Goal: Information Seeking & Learning: Learn about a topic

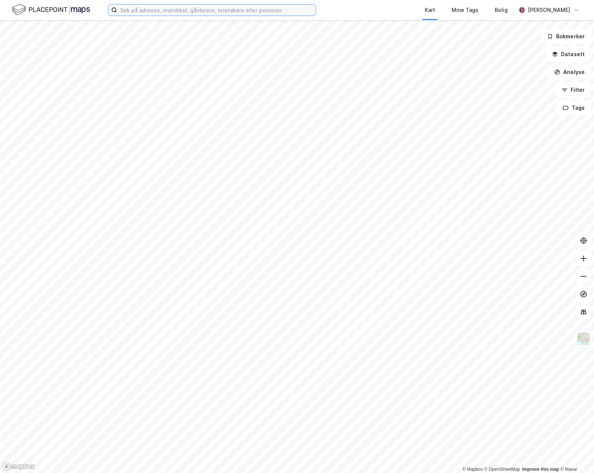
click at [206, 9] on input at bounding box center [216, 9] width 199 height 11
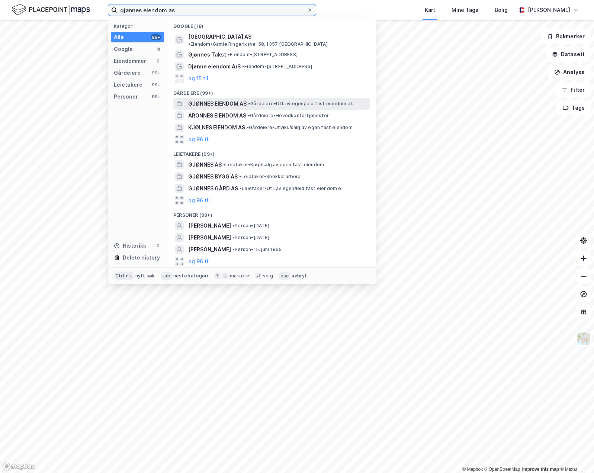
type input "gjønnes eiendom as"
click at [247, 98] on div "GJØNNES EIENDOM AS • Gårdeiere • Utl. av egen/leid fast eiendom el." at bounding box center [271, 104] width 196 height 12
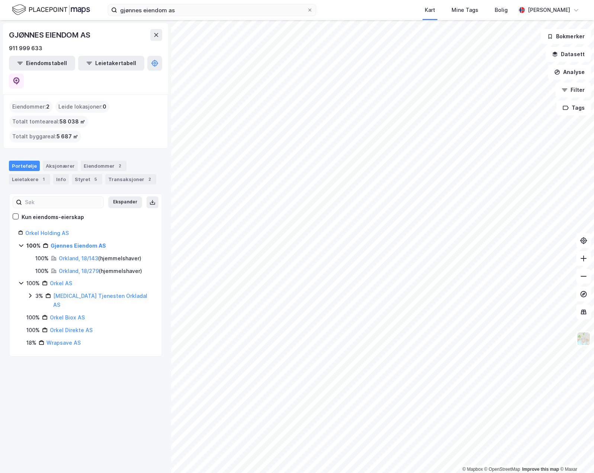
click at [31, 101] on div "Eiendommer : 2" at bounding box center [30, 107] width 43 height 12
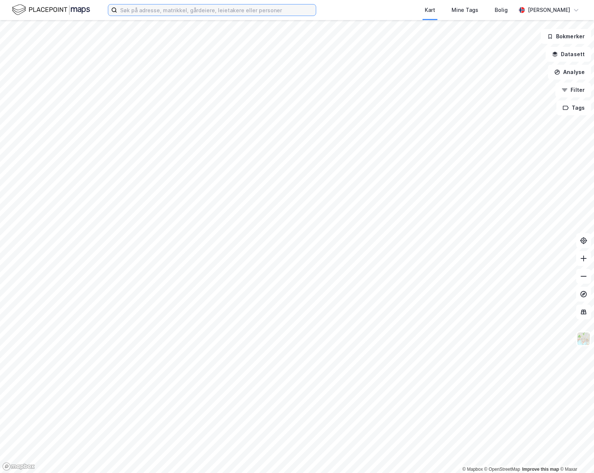
click at [140, 15] on input at bounding box center [216, 9] width 199 height 11
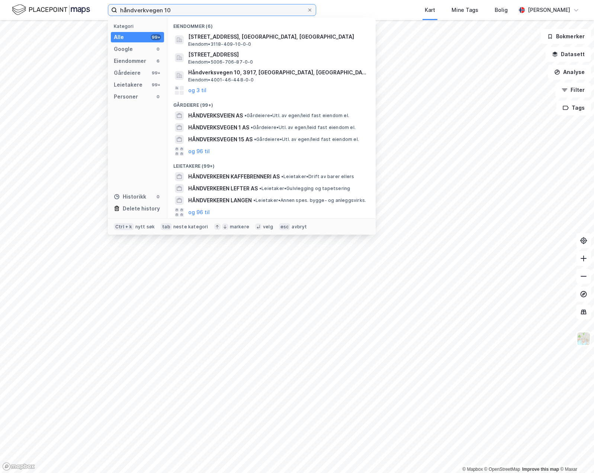
click at [145, 10] on input "håndverkvegen 10" at bounding box center [212, 9] width 190 height 11
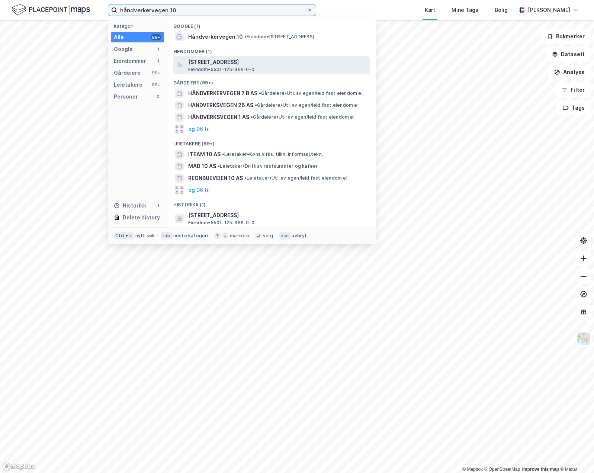
type input "håndverkervegen 10"
click at [260, 64] on span "[STREET_ADDRESS]" at bounding box center [277, 62] width 179 height 9
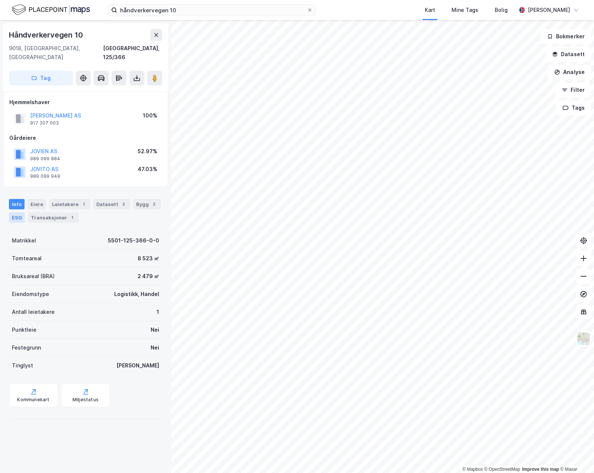
click at [13, 212] on div "ESG" at bounding box center [17, 217] width 16 height 10
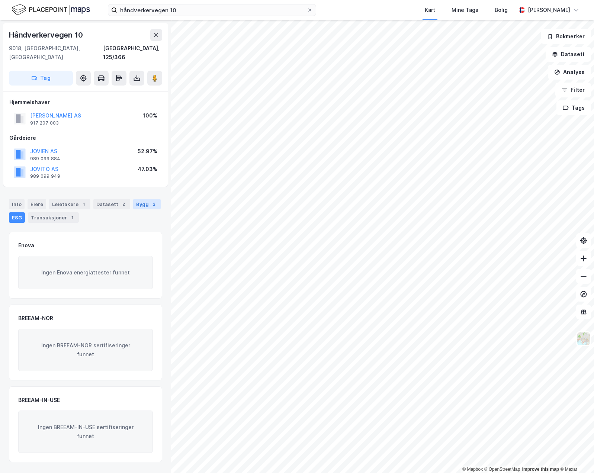
click at [143, 199] on div "Bygg 2" at bounding box center [147, 204] width 28 height 10
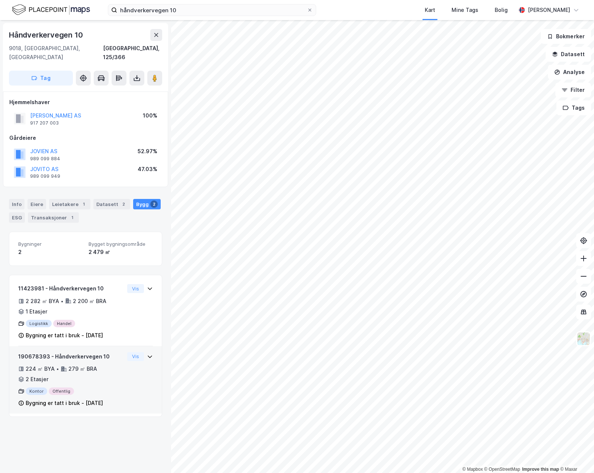
click at [147, 354] on icon at bounding box center [150, 357] width 6 height 6
